Goal: Browse casually: Explore the website without a specific task or goal

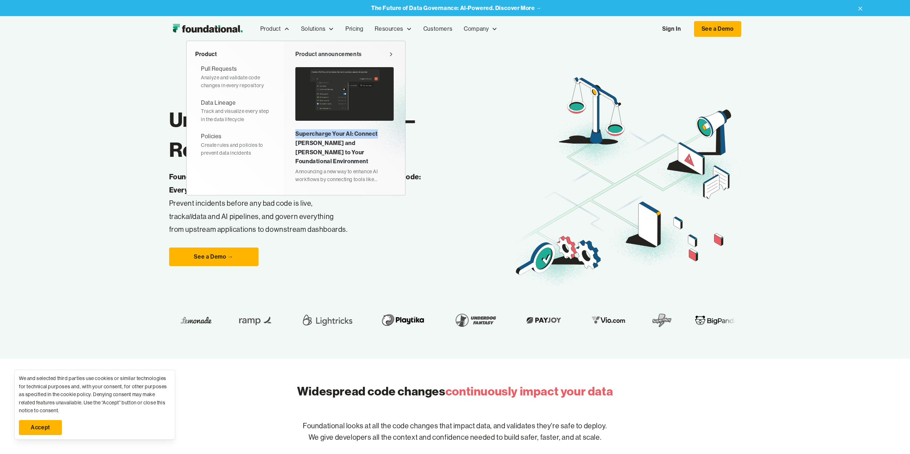
drag, startPoint x: 396, startPoint y: 133, endPoint x: 292, endPoint y: 135, distance: 104.4
click at [292, 135] on div "Product announcements Supercharge Your AI: Connect [PERSON_NAME] and Cursor to …" at bounding box center [344, 118] width 121 height 154
click at [293, 130] on div "Product announcements Supercharge Your AI: Connect [PERSON_NAME] and Cursor to …" at bounding box center [344, 118] width 121 height 154
drag, startPoint x: 293, startPoint y: 130, endPoint x: 347, endPoint y: 142, distance: 56.1
click at [347, 142] on div "Product announcements Supercharge Your AI: Connect [PERSON_NAME] and Cursor to …" at bounding box center [344, 118] width 121 height 154
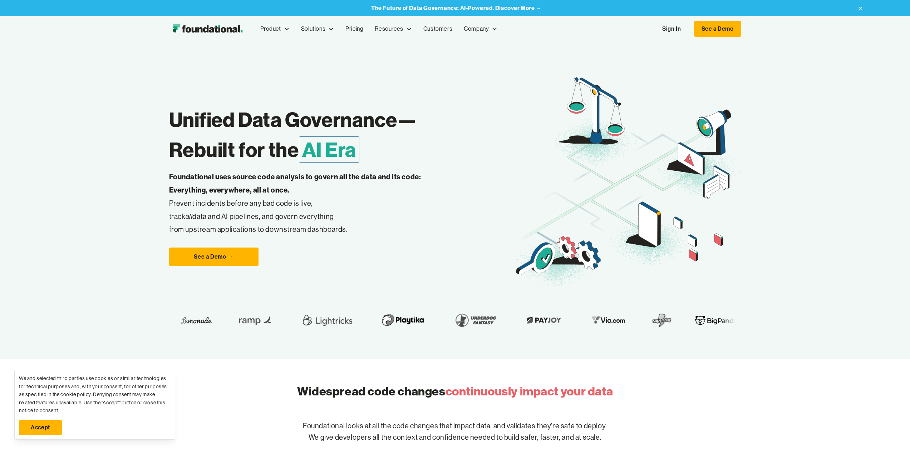
click at [345, 186] on p "Foundational uses source code analysis to govern all the data and its code: Eve…" at bounding box center [306, 203] width 274 height 66
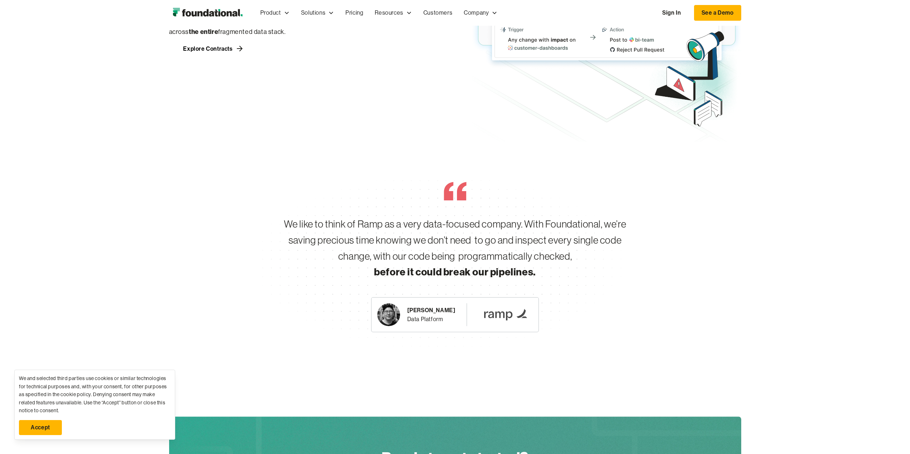
scroll to position [1430, 0]
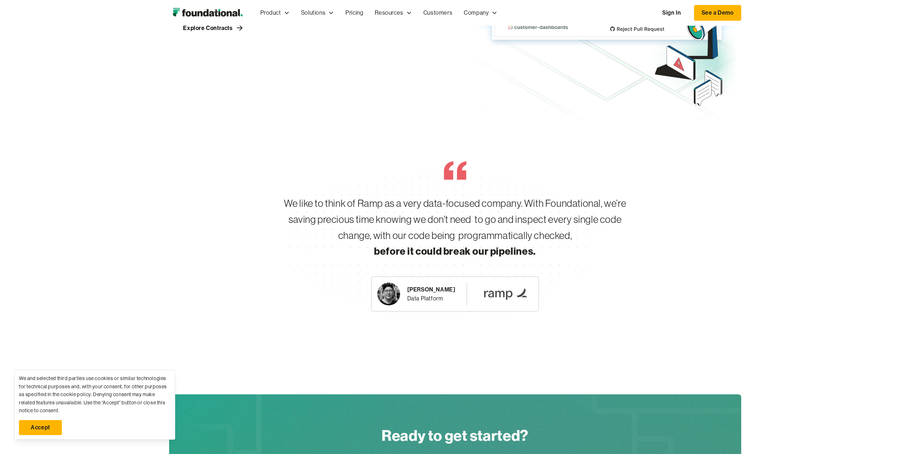
click at [564, 226] on div "We like to think of Ramp as a very data-focused company. With Foundational, we’…" at bounding box center [455, 227] width 366 height 64
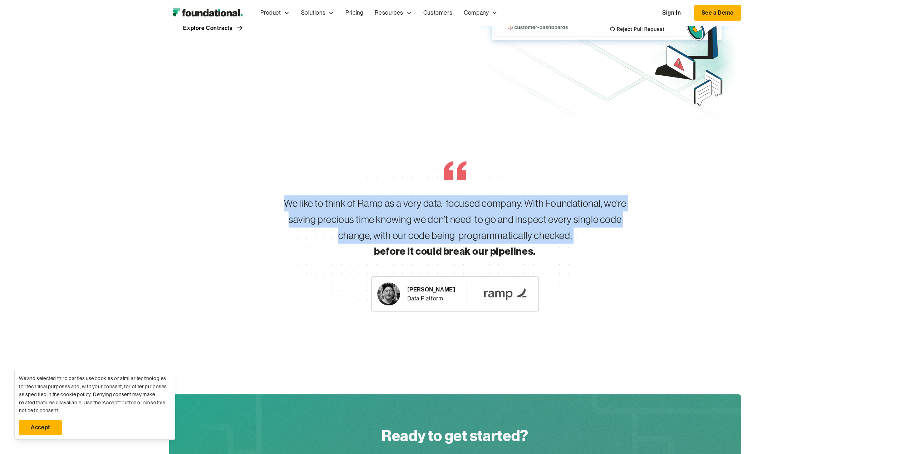
click at [564, 226] on div "We like to think of Ramp as a very data-focused company. With Foundational, we’…" at bounding box center [455, 227] width 366 height 64
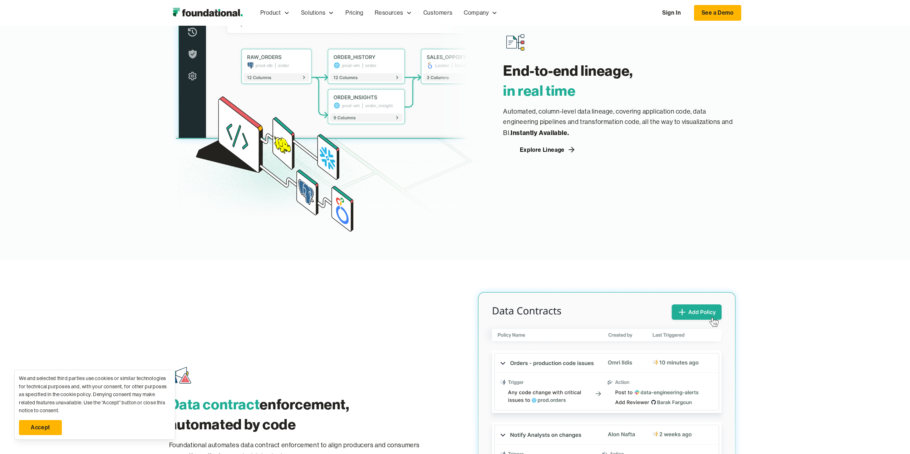
scroll to position [981, 0]
